Goal: Task Accomplishment & Management: Manage account settings

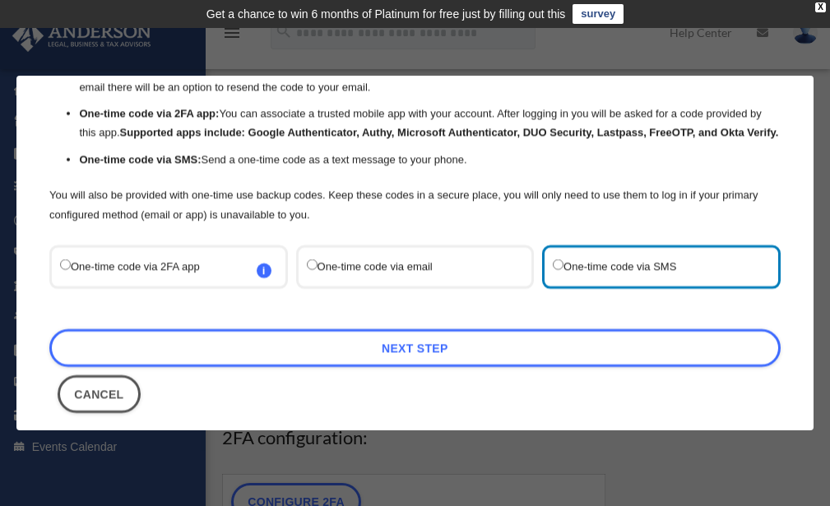
scroll to position [143, 0]
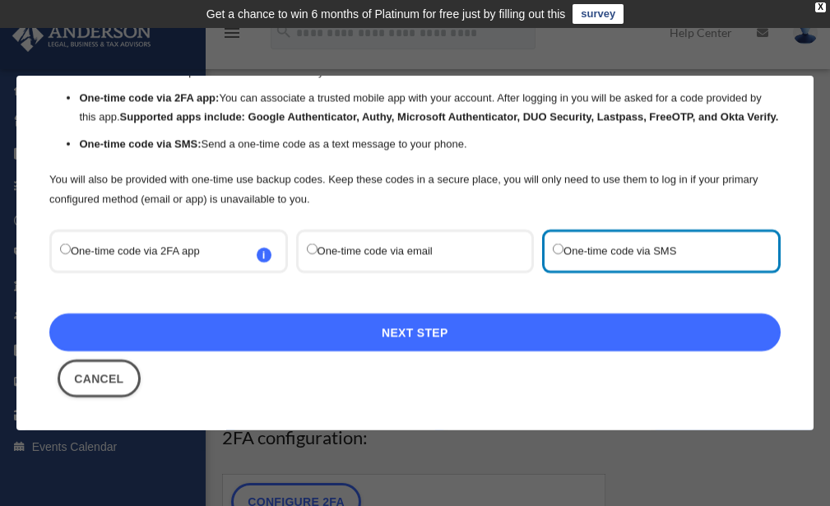
click at [471, 331] on link "Next Step" at bounding box center [415, 333] width 732 height 38
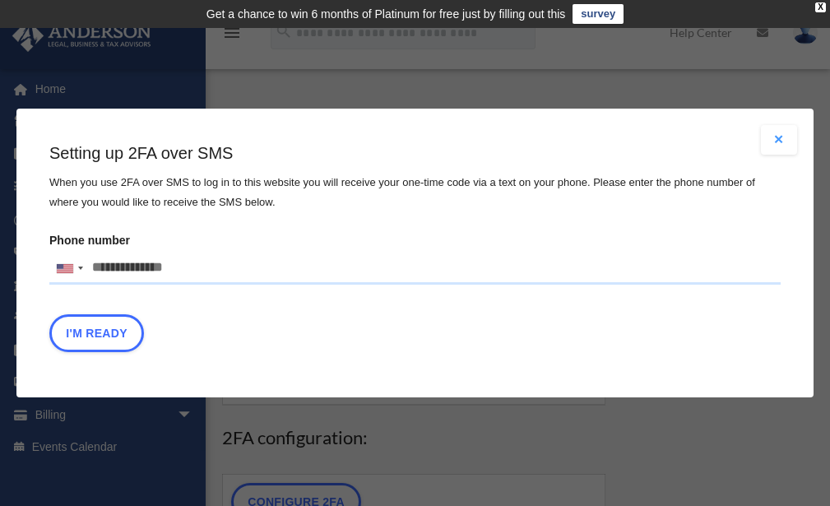
click at [444, 267] on input "Phone number United States +1 United Kingdom +44 Afghanistan (‫افغانستان‬‎) +93…" at bounding box center [415, 268] width 732 height 33
type input "**********"
click at [95, 332] on button "I'm Ready" at bounding box center [96, 333] width 95 height 38
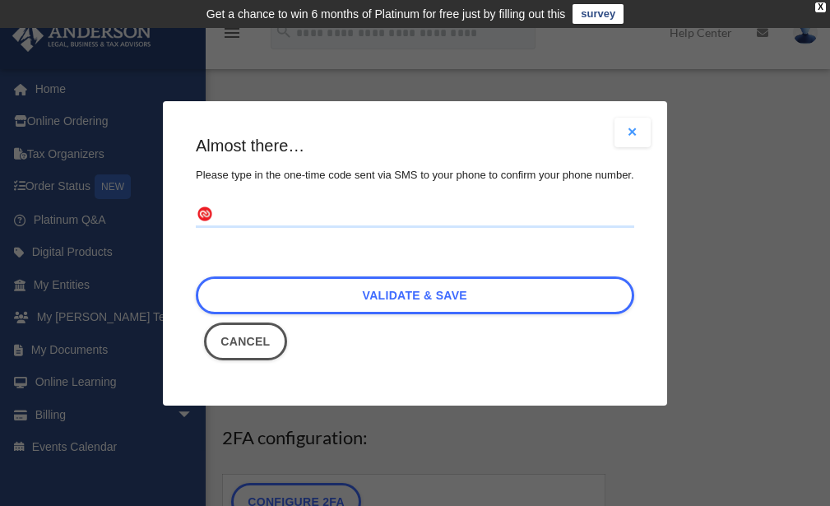
click at [224, 212] on input "text" at bounding box center [415, 215] width 439 height 26
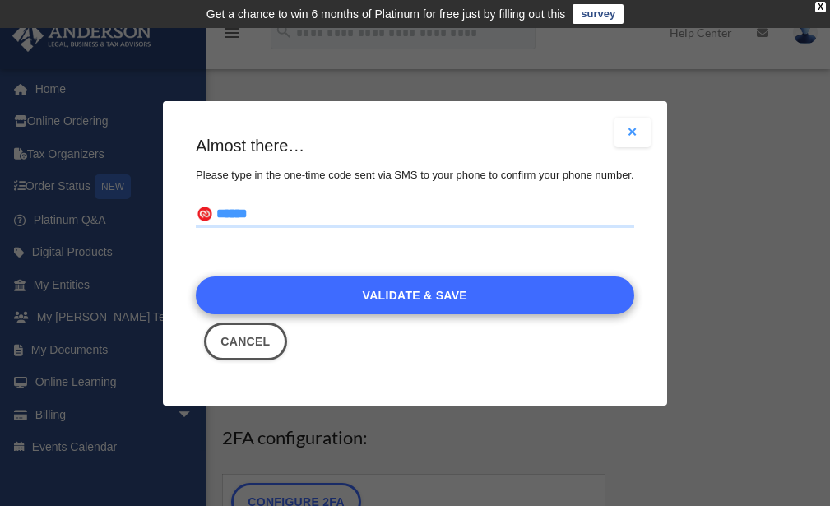
type input "******"
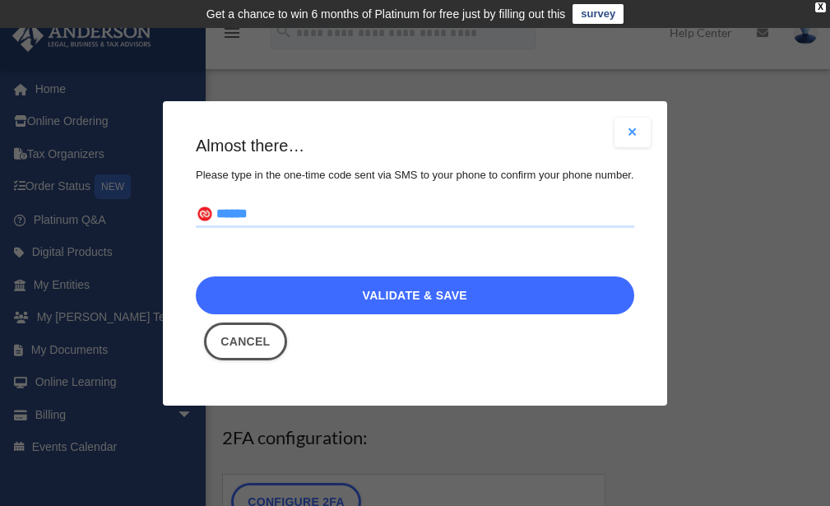
click at [459, 294] on link "Validate & Save" at bounding box center [415, 295] width 439 height 38
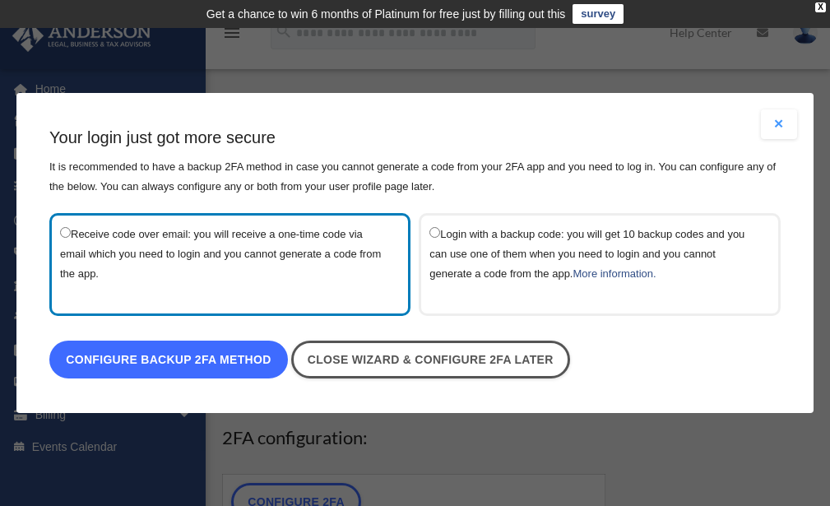
click at [216, 360] on link "Configure backup 2FA method" at bounding box center [168, 360] width 239 height 38
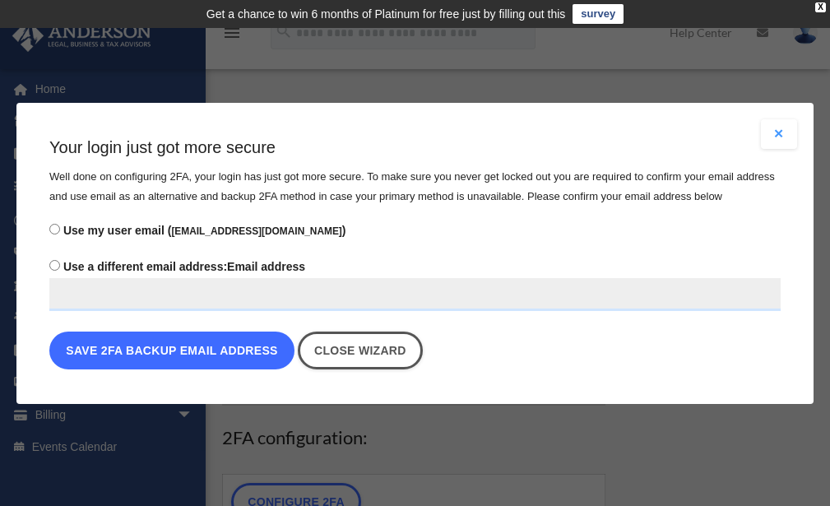
click at [213, 350] on button "Save 2FA backup email address" at bounding box center [171, 351] width 245 height 38
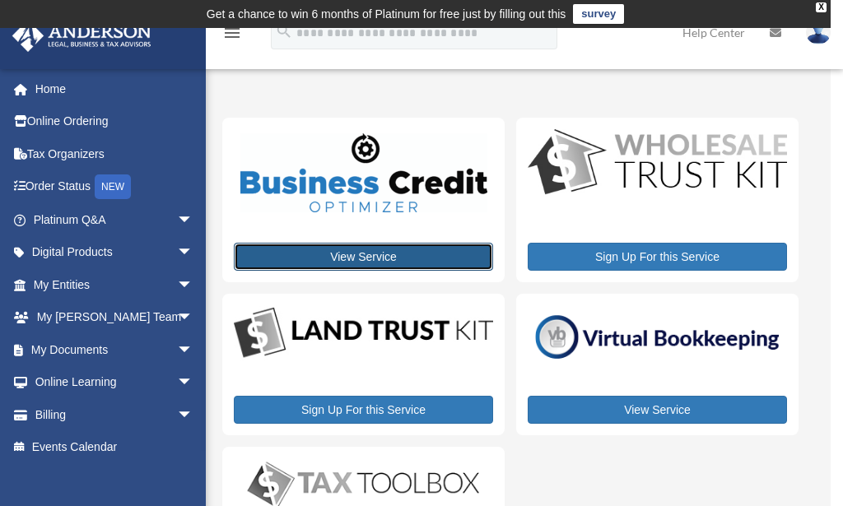
click at [402, 258] on link "View Service" at bounding box center [363, 257] width 259 height 28
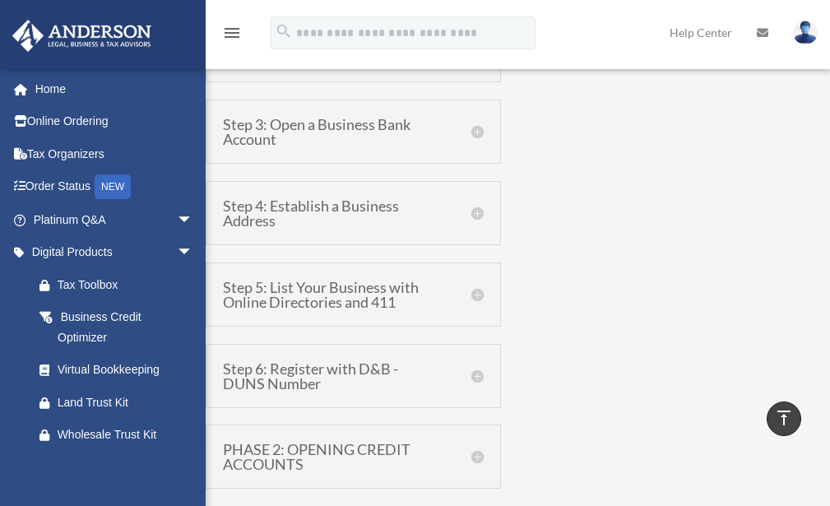
scroll to position [987, 0]
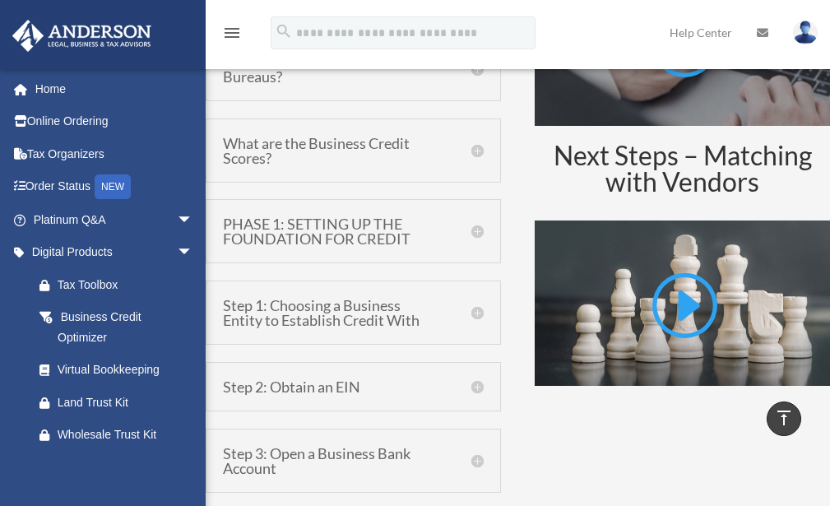
click at [328, 136] on h5 "What are the Business Credit Scores?" at bounding box center [353, 151] width 261 height 30
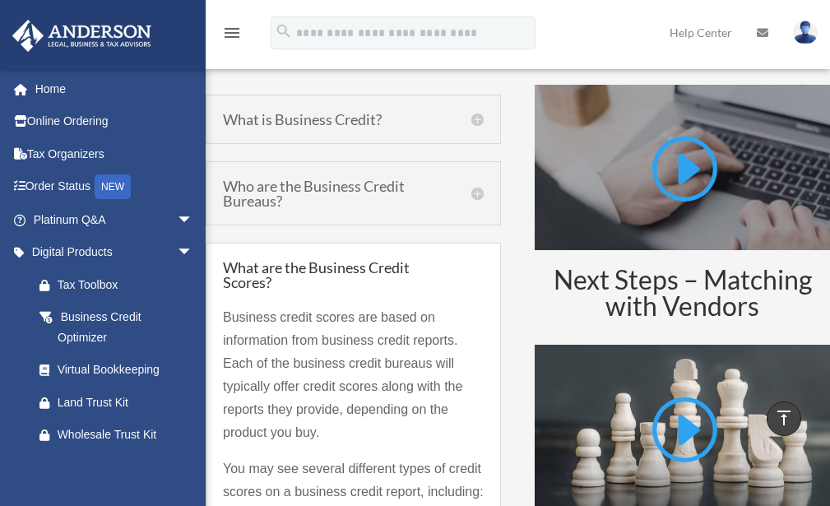
scroll to position [823, 0]
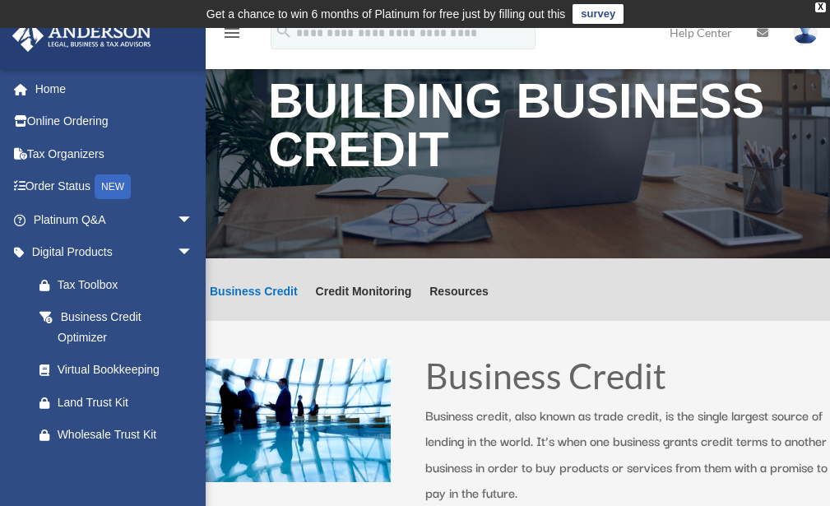
scroll to position [165, 0]
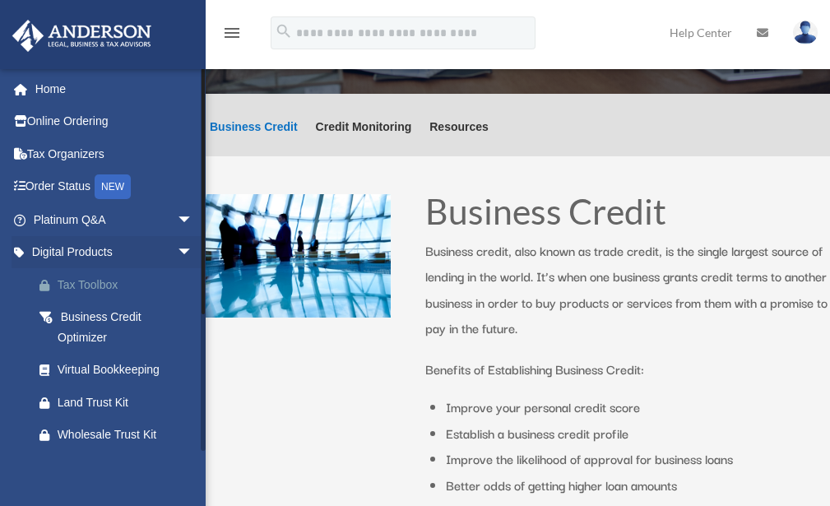
click at [105, 282] on div "Tax Toolbox" at bounding box center [128, 285] width 140 height 21
